Goal: Navigation & Orientation: Go to known website

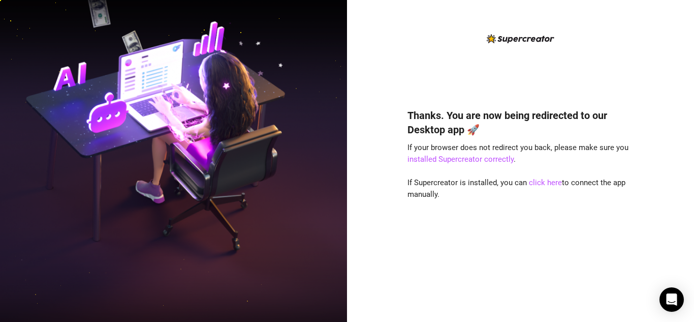
click at [553, 188] on div "Thanks. You are now being redirected to our Desktop app 🚀 If your browser does …" at bounding box center [521, 200] width 227 height 211
click at [554, 182] on link "click here" at bounding box center [545, 182] width 33 height 9
click at [538, 184] on link "click here" at bounding box center [545, 182] width 33 height 9
click at [551, 184] on link "click here" at bounding box center [545, 182] width 33 height 9
click at [540, 186] on link "click here" at bounding box center [545, 182] width 33 height 9
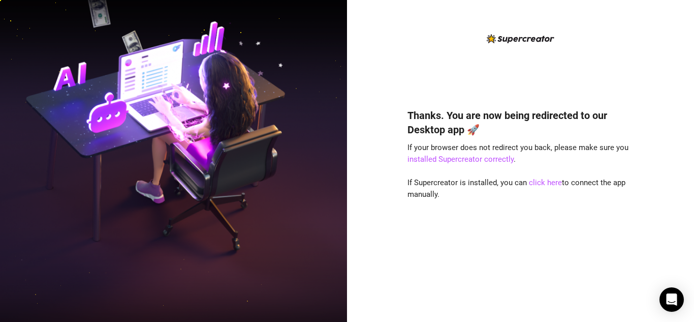
click at [665, 229] on div "Thanks. You are now being redirected to our Desktop app 🚀 If your browser does …" at bounding box center [520, 161] width 347 height 322
click at [543, 183] on link "click here" at bounding box center [545, 182] width 33 height 9
click at [534, 182] on link "click here" at bounding box center [545, 182] width 33 height 9
click at [547, 178] on link "click here" at bounding box center [545, 182] width 33 height 9
click at [545, 185] on link "click here" at bounding box center [545, 182] width 33 height 9
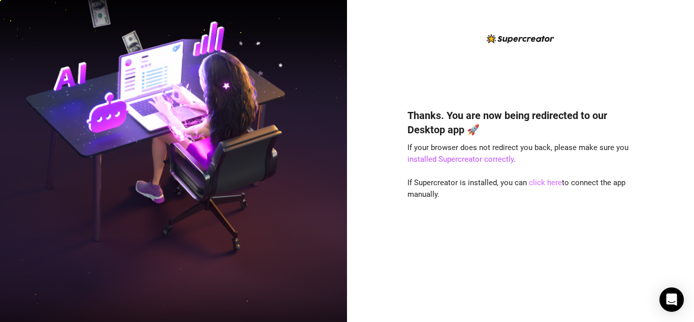
click at [539, 183] on link "click here" at bounding box center [545, 182] width 33 height 9
click at [553, 182] on link "click here" at bounding box center [545, 182] width 33 height 9
drag, startPoint x: 540, startPoint y: 186, endPoint x: 543, endPoint y: 181, distance: 5.9
click at [540, 186] on link "click here" at bounding box center [545, 182] width 33 height 9
click at [544, 181] on link "click here" at bounding box center [545, 182] width 33 height 9
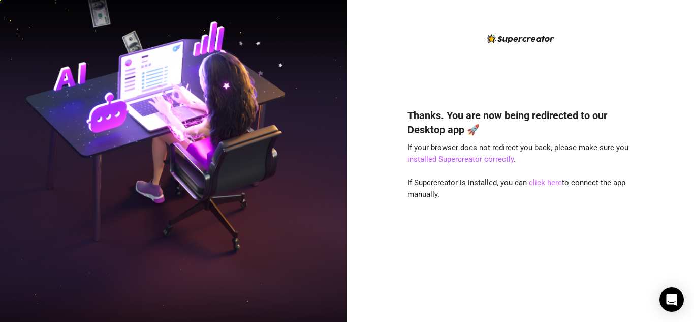
click at [544, 181] on link "click here" at bounding box center [545, 182] width 33 height 9
